Goal: Navigation & Orientation: Find specific page/section

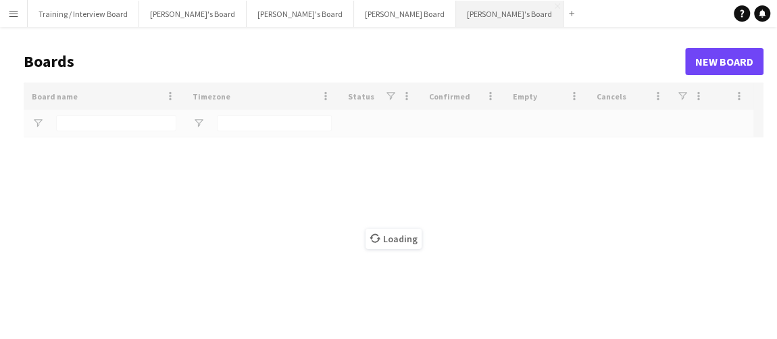
click at [456, 14] on button "[PERSON_NAME]'s Board Close" at bounding box center [509, 14] width 107 height 26
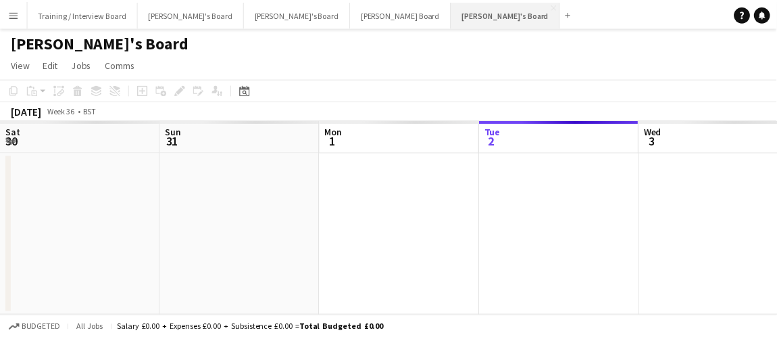
scroll to position [0, 323]
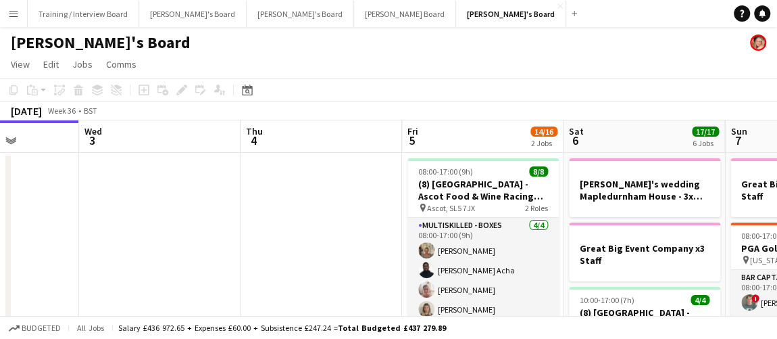
drag, startPoint x: 526, startPoint y: 200, endPoint x: 153, endPoint y: 182, distance: 372.9
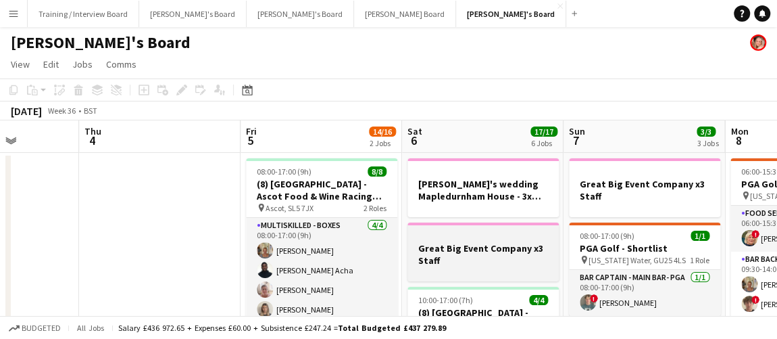
scroll to position [0, 544]
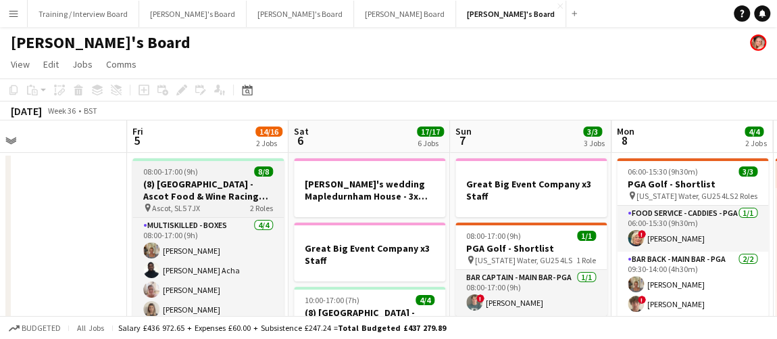
drag, startPoint x: 231, startPoint y: 217, endPoint x: 99, endPoint y: 193, distance: 134.1
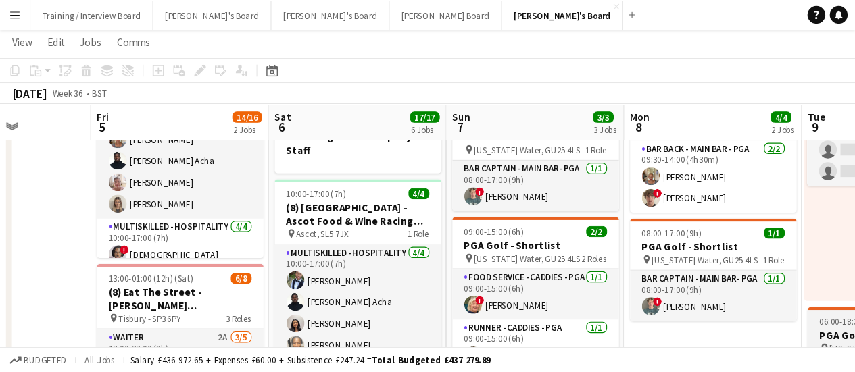
scroll to position [123, 0]
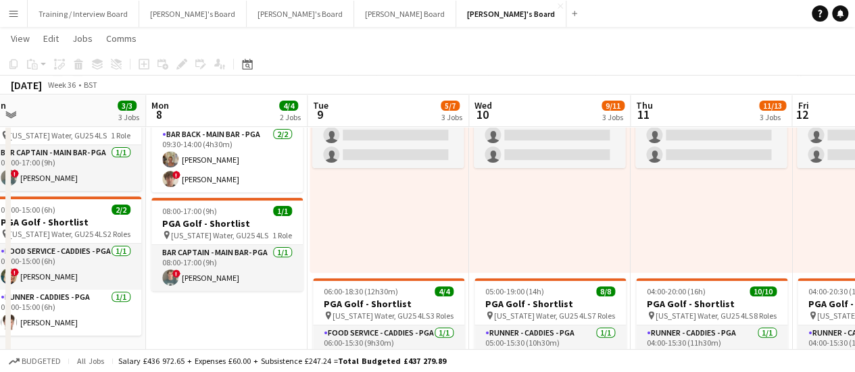
drag, startPoint x: 519, startPoint y: 229, endPoint x: 472, endPoint y: 218, distance: 48.5
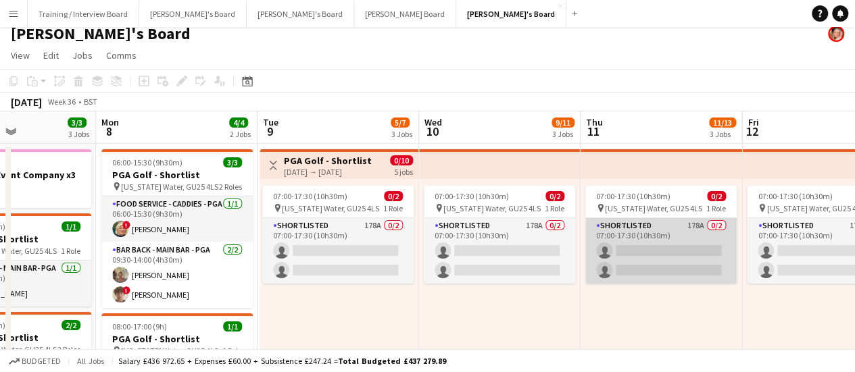
scroll to position [0, 0]
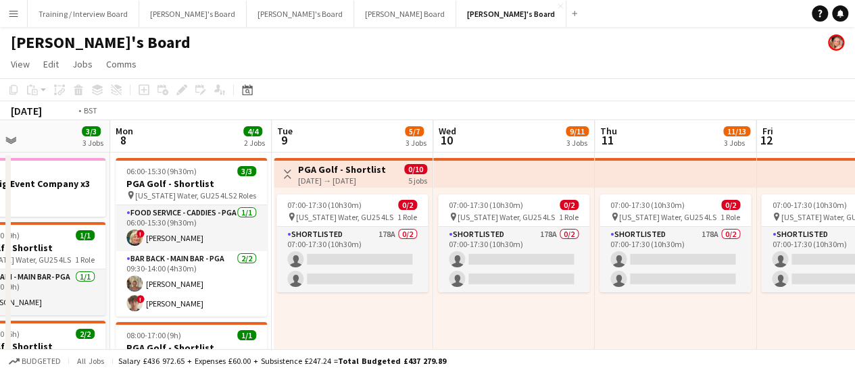
drag, startPoint x: 688, startPoint y: 307, endPoint x: 400, endPoint y: 268, distance: 291.2
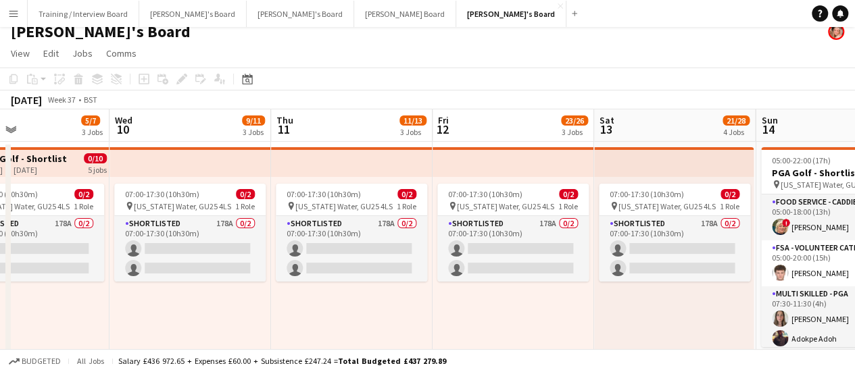
scroll to position [203, 0]
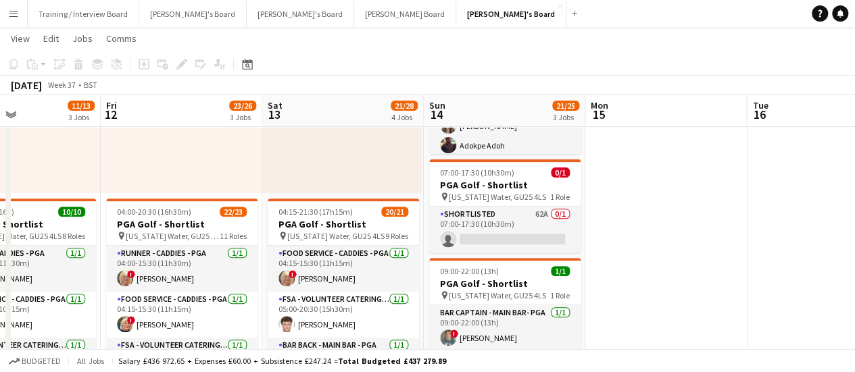
drag, startPoint x: 383, startPoint y: 201, endPoint x: 281, endPoint y: 190, distance: 103.3
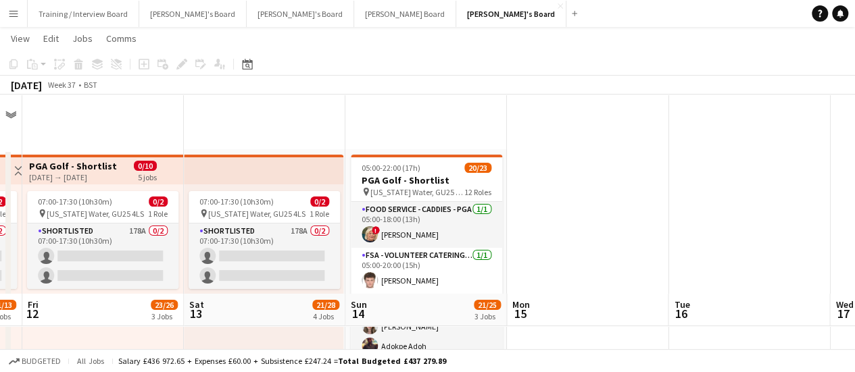
scroll to position [0, 0]
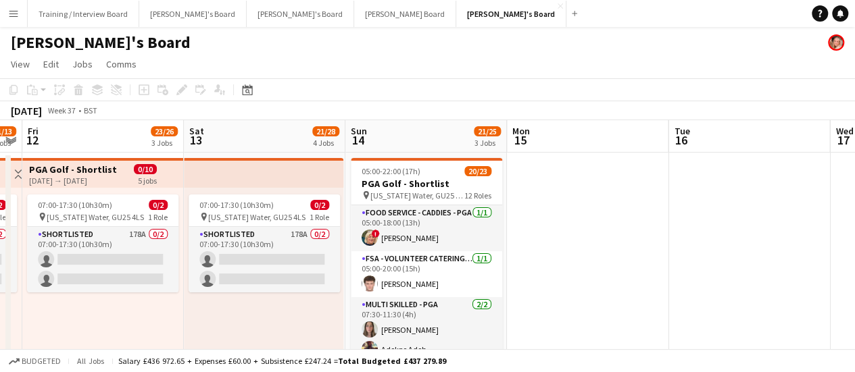
drag, startPoint x: 715, startPoint y: 287, endPoint x: 297, endPoint y: 224, distance: 422.6
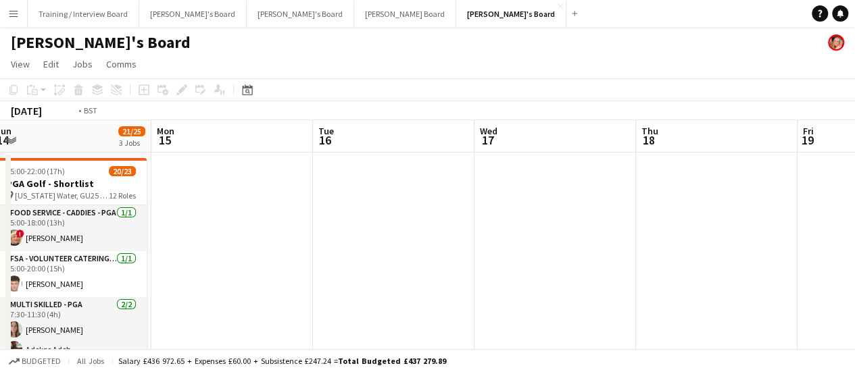
drag, startPoint x: 560, startPoint y: 268, endPoint x: 128, endPoint y: 208, distance: 436.2
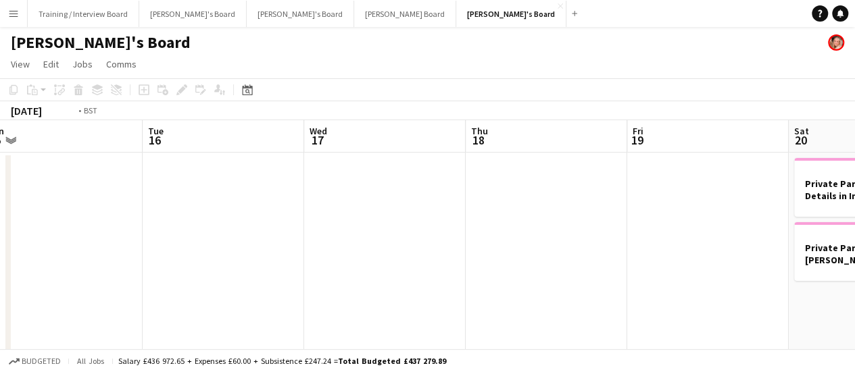
drag, startPoint x: 552, startPoint y: 291, endPoint x: 786, endPoint y: 318, distance: 235.5
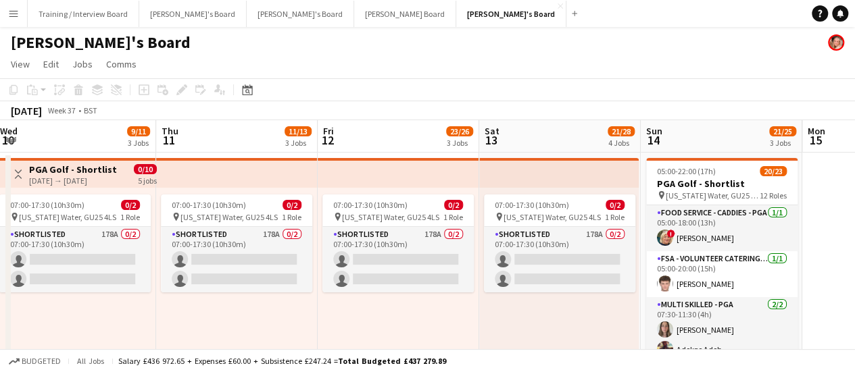
drag, startPoint x: 441, startPoint y: 276, endPoint x: 865, endPoint y: 343, distance: 429.1
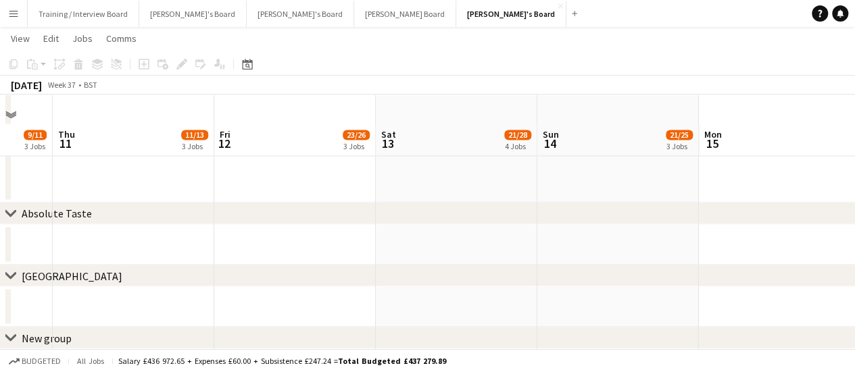
scroll to position [1017, 0]
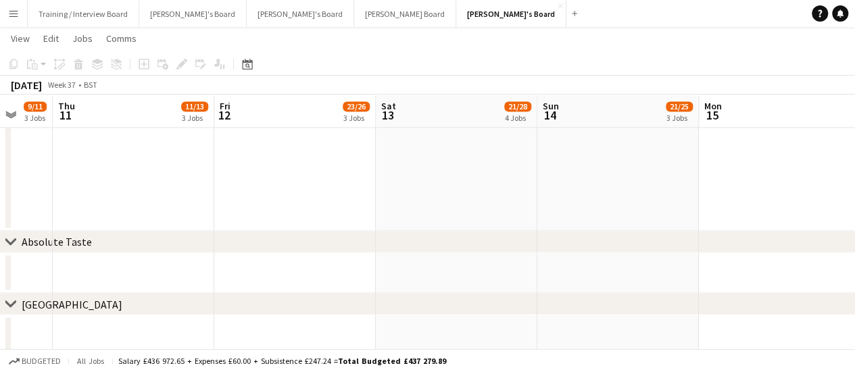
drag, startPoint x: 516, startPoint y: 289, endPoint x: 606, endPoint y: 295, distance: 89.5
click at [606, 295] on div "chevron-right [GEOGRAPHIC_DATA]" at bounding box center [427, 304] width 855 height 22
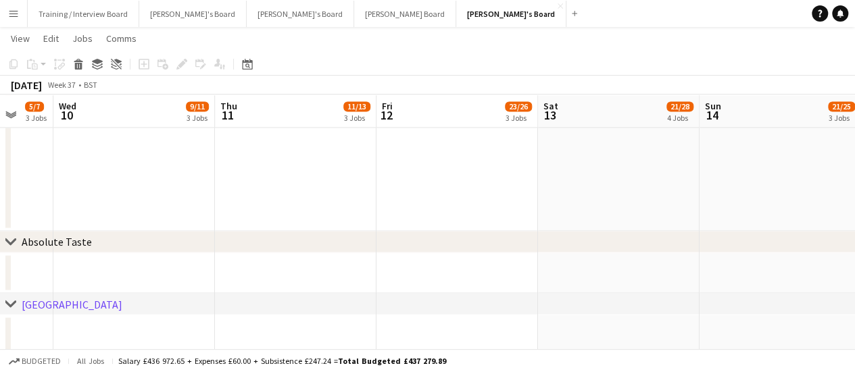
drag, startPoint x: 84, startPoint y: 260, endPoint x: 242, endPoint y: 271, distance: 158.6
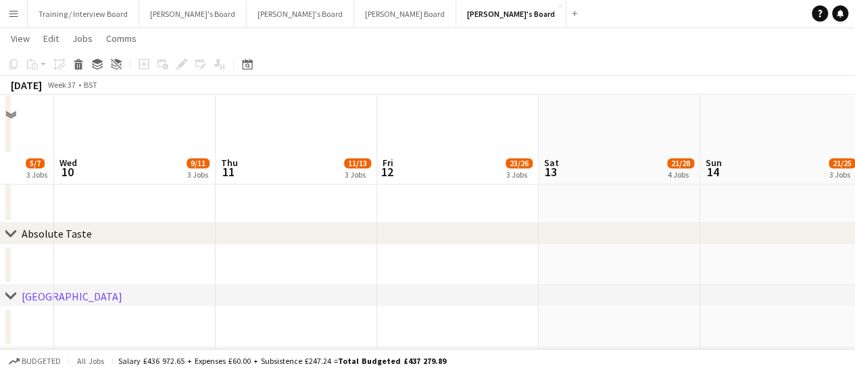
scroll to position [1084, 0]
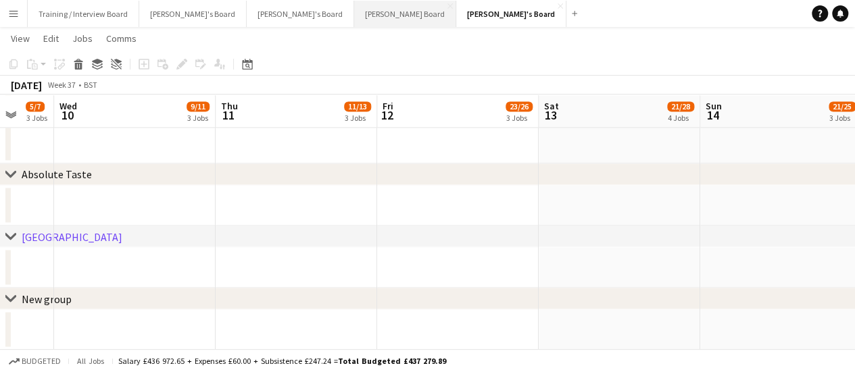
click at [354, 21] on button "[PERSON_NAME] Board Close" at bounding box center [405, 14] width 102 height 26
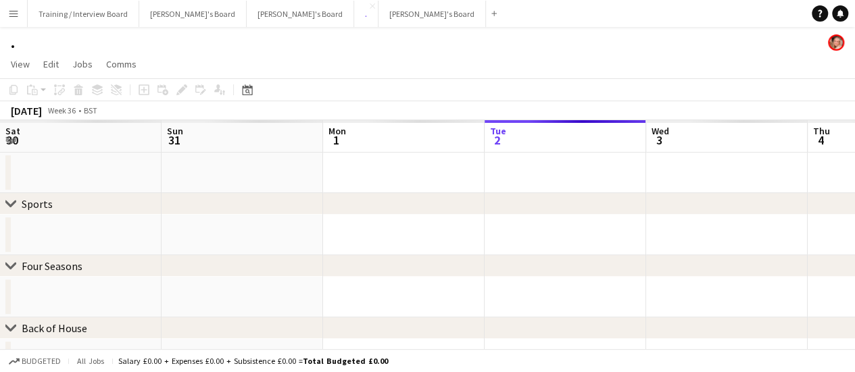
scroll to position [0, 323]
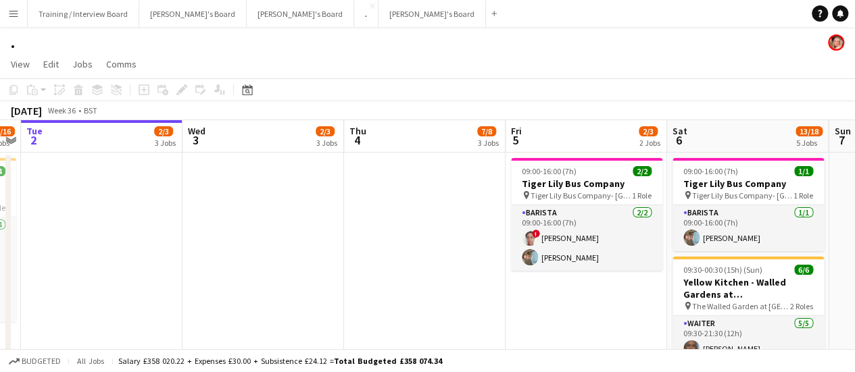
drag, startPoint x: 616, startPoint y: 239, endPoint x: 0, endPoint y: 43, distance: 646.3
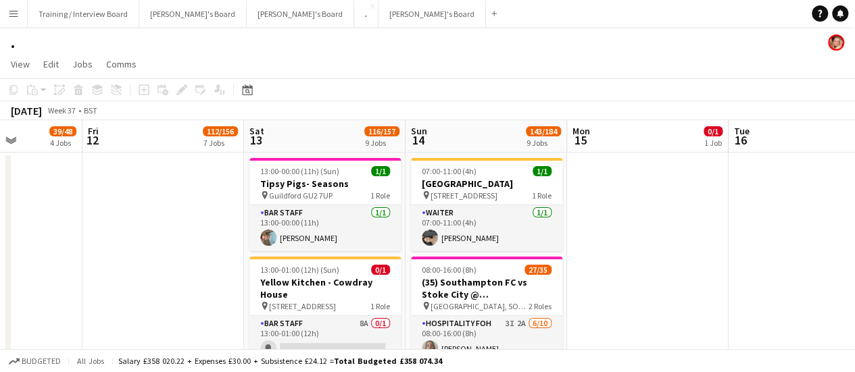
scroll to position [0, 564]
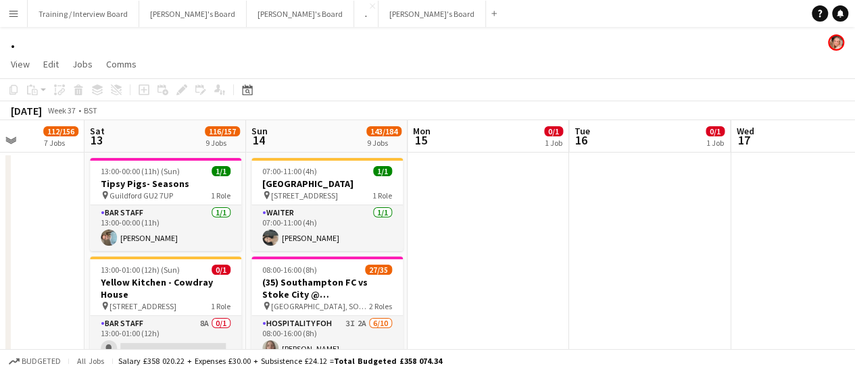
drag, startPoint x: 496, startPoint y: 191, endPoint x: 264, endPoint y: 140, distance: 236.8
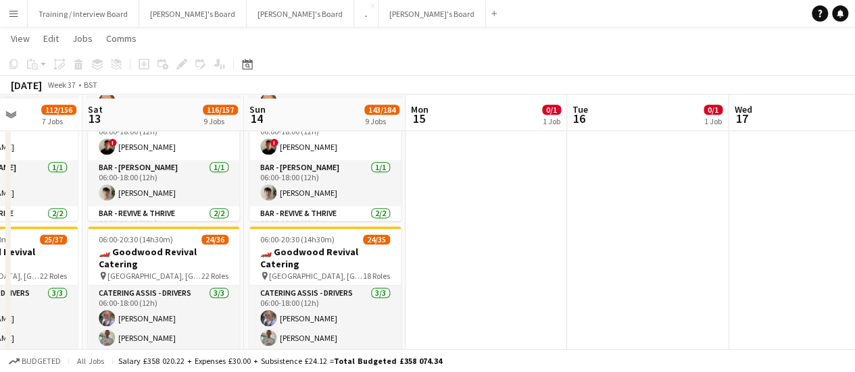
scroll to position [811, 0]
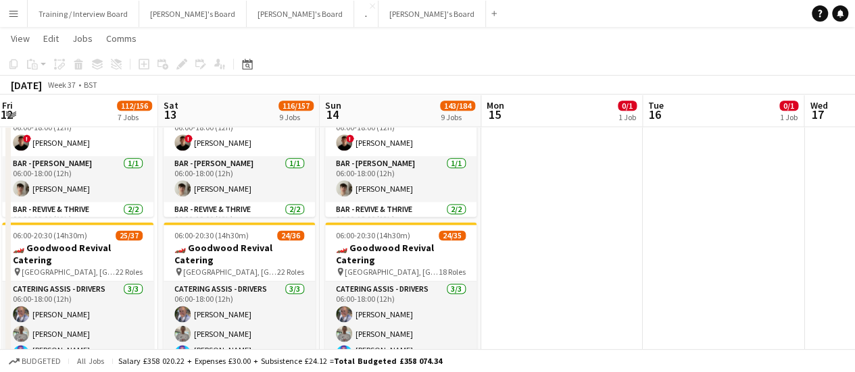
drag, startPoint x: 496, startPoint y: 279, endPoint x: 579, endPoint y: 274, distance: 83.3
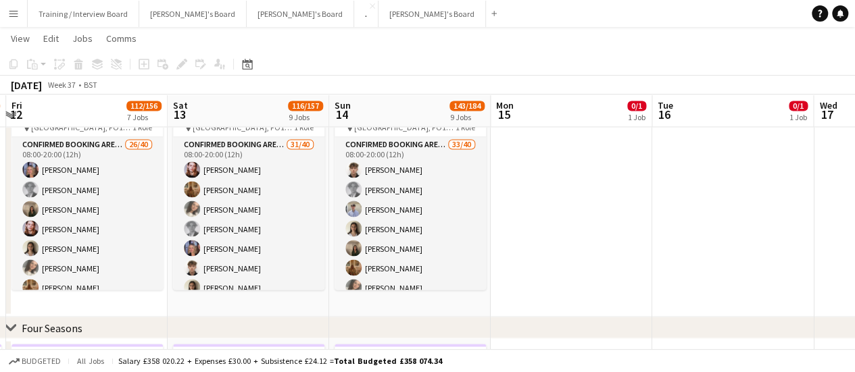
scroll to position [0, 0]
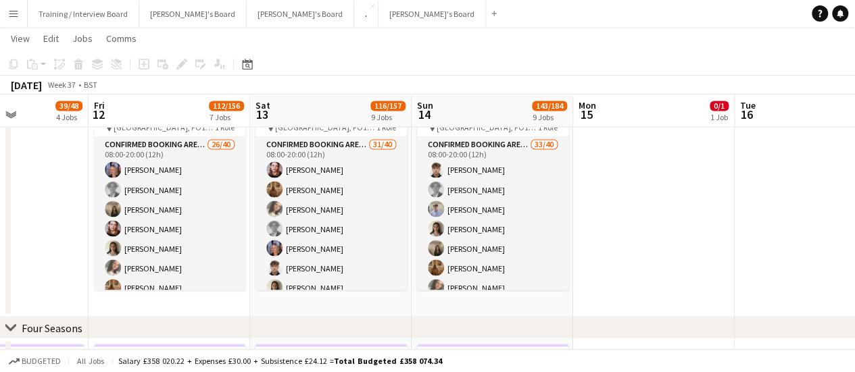
drag, startPoint x: 571, startPoint y: 276, endPoint x: 653, endPoint y: 298, distance: 85.3
click at [653, 298] on app-calendar-viewport "Tue 9 0/1 1 Job Wed 10 0/1 1 Job Thu 11 39/48 4 Jobs Fri 12 112/156 7 Jobs Sat …" at bounding box center [427, 184] width 855 height 2560
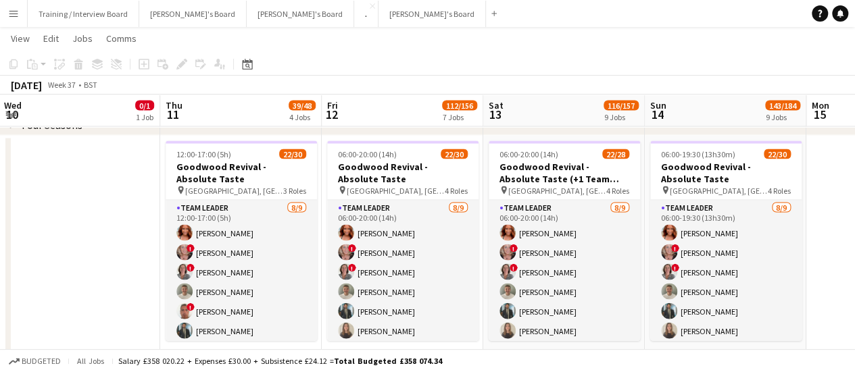
drag, startPoint x: 622, startPoint y: 287, endPoint x: 865, endPoint y: 296, distance: 242.8
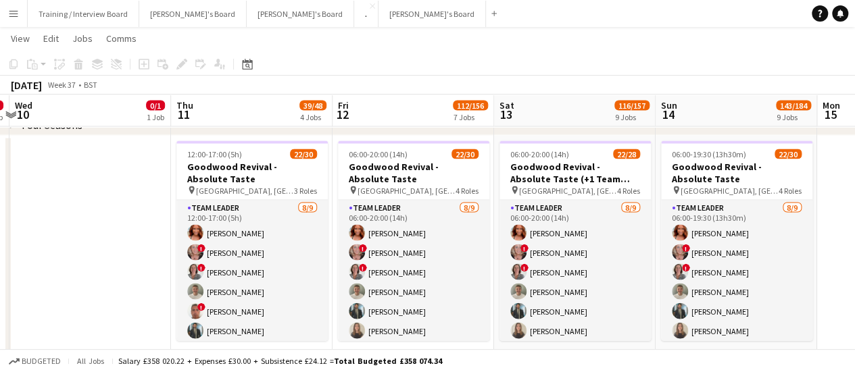
drag, startPoint x: 110, startPoint y: 200, endPoint x: 120, endPoint y: 198, distance: 11.0
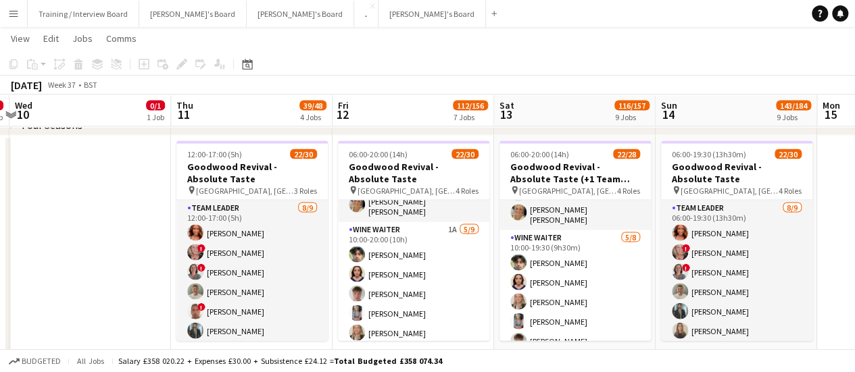
scroll to position [0, 330]
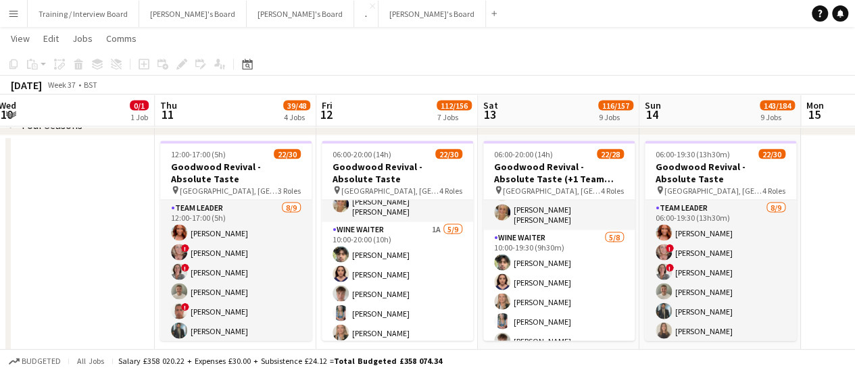
drag, startPoint x: 577, startPoint y: 317, endPoint x: 562, endPoint y: 318, distance: 15.6
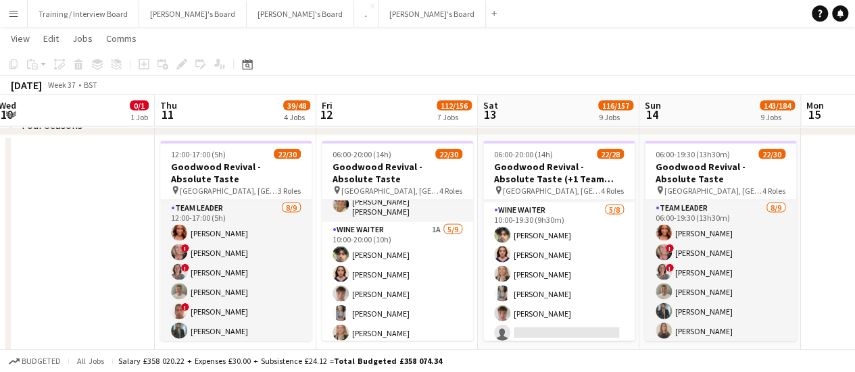
scroll to position [0, 404]
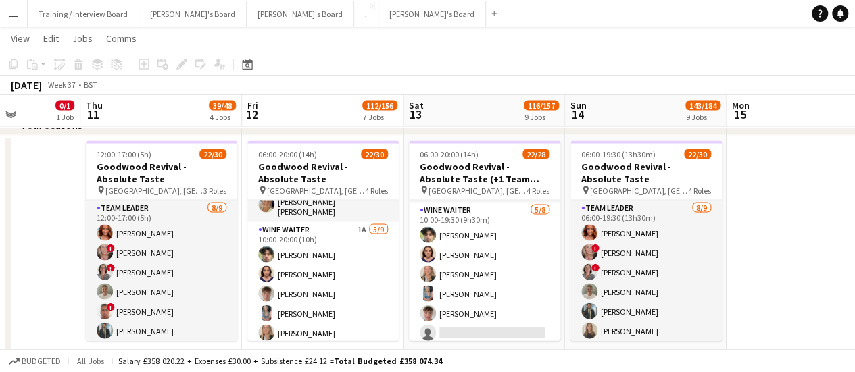
drag, startPoint x: 653, startPoint y: 307, endPoint x: 637, endPoint y: 306, distance: 15.6
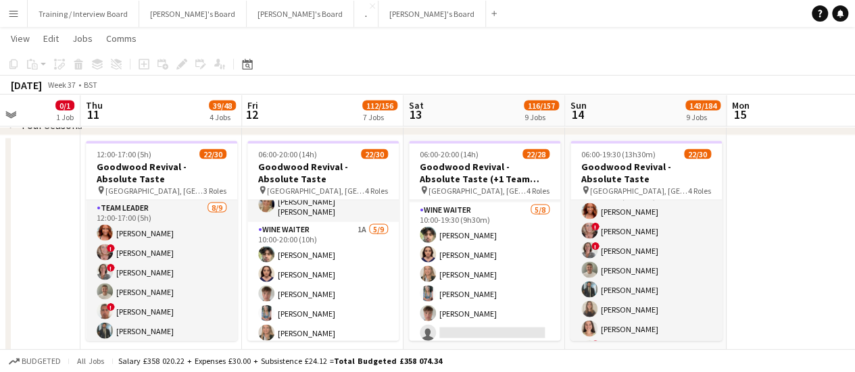
scroll to position [11, 0]
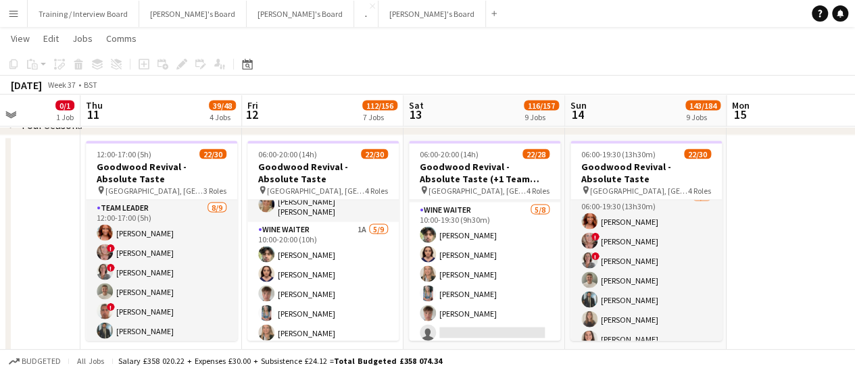
click at [770, 293] on app-date-cell at bounding box center [808, 366] width 162 height 461
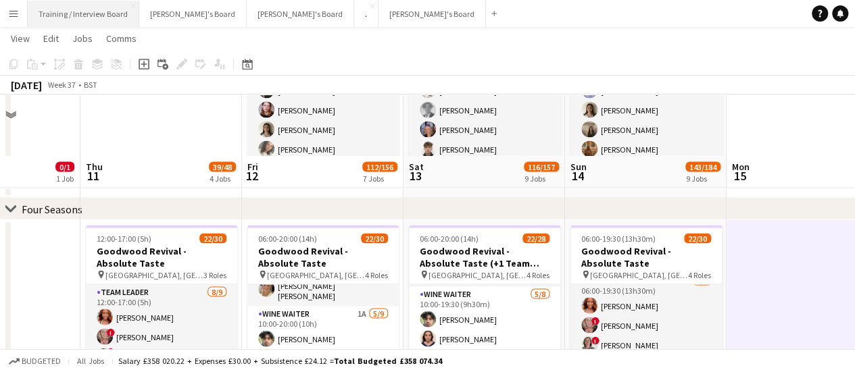
scroll to position [1217, 0]
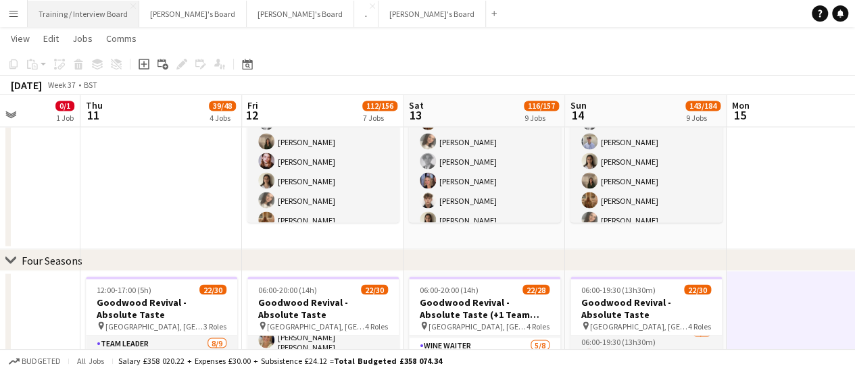
click at [51, 9] on button "Training / Interview Board Close" at bounding box center [84, 14] width 112 height 26
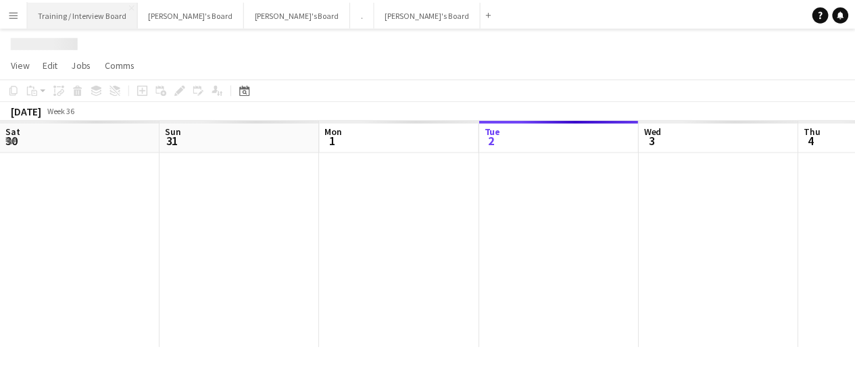
scroll to position [0, 323]
